Goal: Task Accomplishment & Management: Complete application form

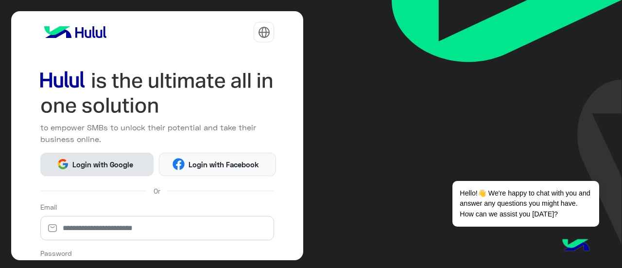
click at [111, 163] on span "Login with Google" at bounding box center [103, 164] width 68 height 11
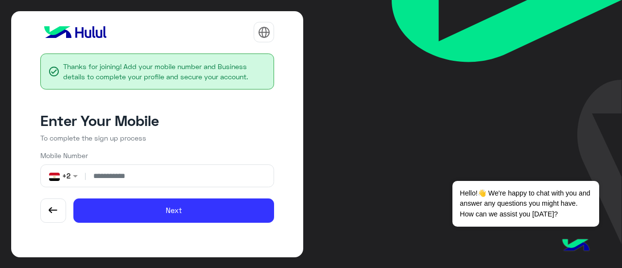
click at [136, 172] on input "number" at bounding box center [179, 176] width 182 height 22
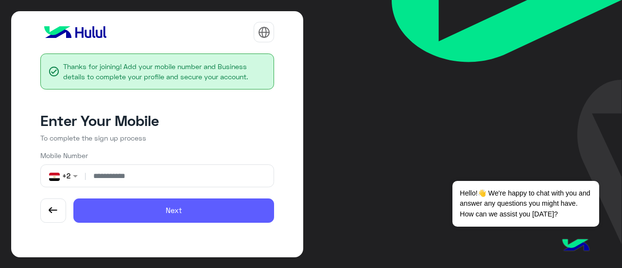
type input "**********"
click at [152, 212] on button "Next" at bounding box center [173, 210] width 201 height 24
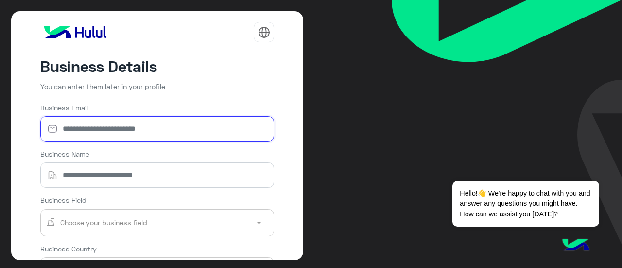
click at [160, 132] on input "Business Email" at bounding box center [157, 128] width 234 height 25
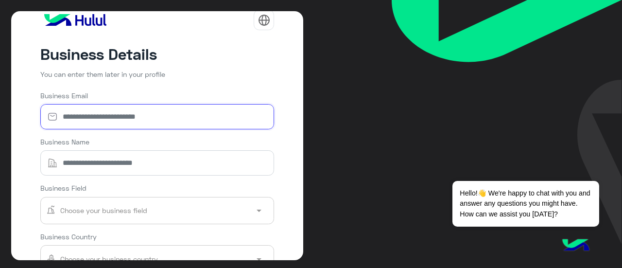
scroll to position [13, 0]
type input "**********"
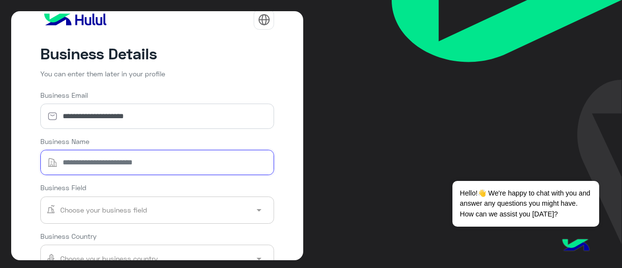
click at [153, 164] on input "Business Name" at bounding box center [157, 162] width 234 height 25
type input "**********"
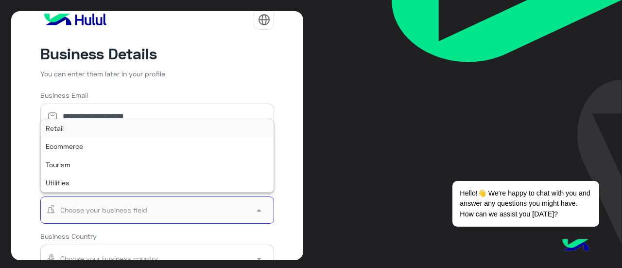
click at [153, 204] on input "text" at bounding box center [143, 210] width 195 height 22
click at [126, 125] on div "Retail" at bounding box center [157, 128] width 233 height 18
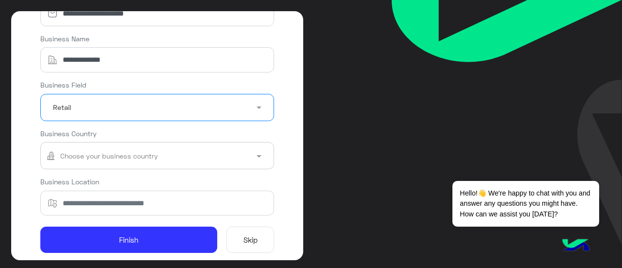
scroll to position [115, 0]
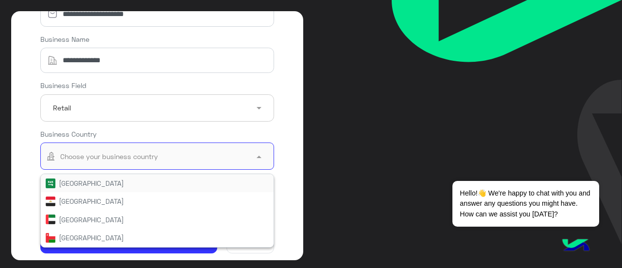
click at [140, 155] on input "text" at bounding box center [143, 156] width 195 height 22
click at [119, 202] on div "Egypt" at bounding box center [158, 201] width 224 height 10
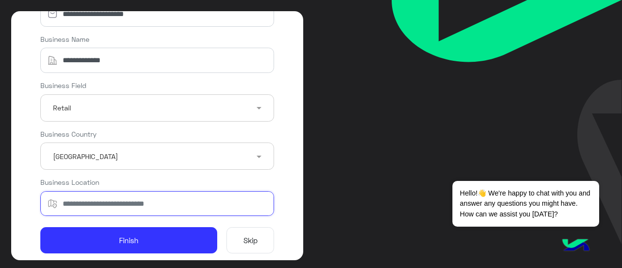
click at [115, 204] on input "Business Location" at bounding box center [157, 203] width 234 height 25
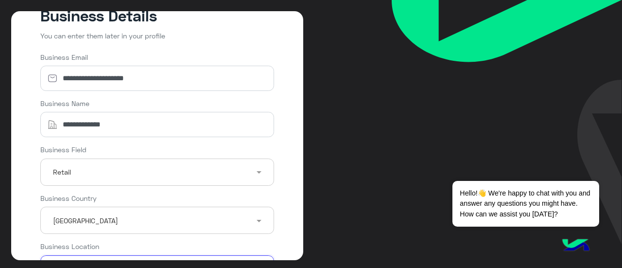
scroll to position [129, 0]
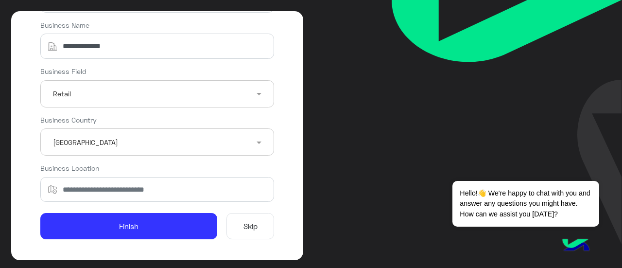
click at [246, 228] on button "Skip" at bounding box center [250, 226] width 48 height 26
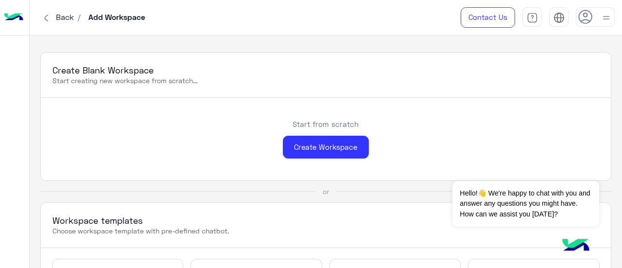
click at [456, 108] on div "Start from scratch Create Workspace" at bounding box center [326, 139] width 570 height 83
